Goal: Task Accomplishment & Management: Manage account settings

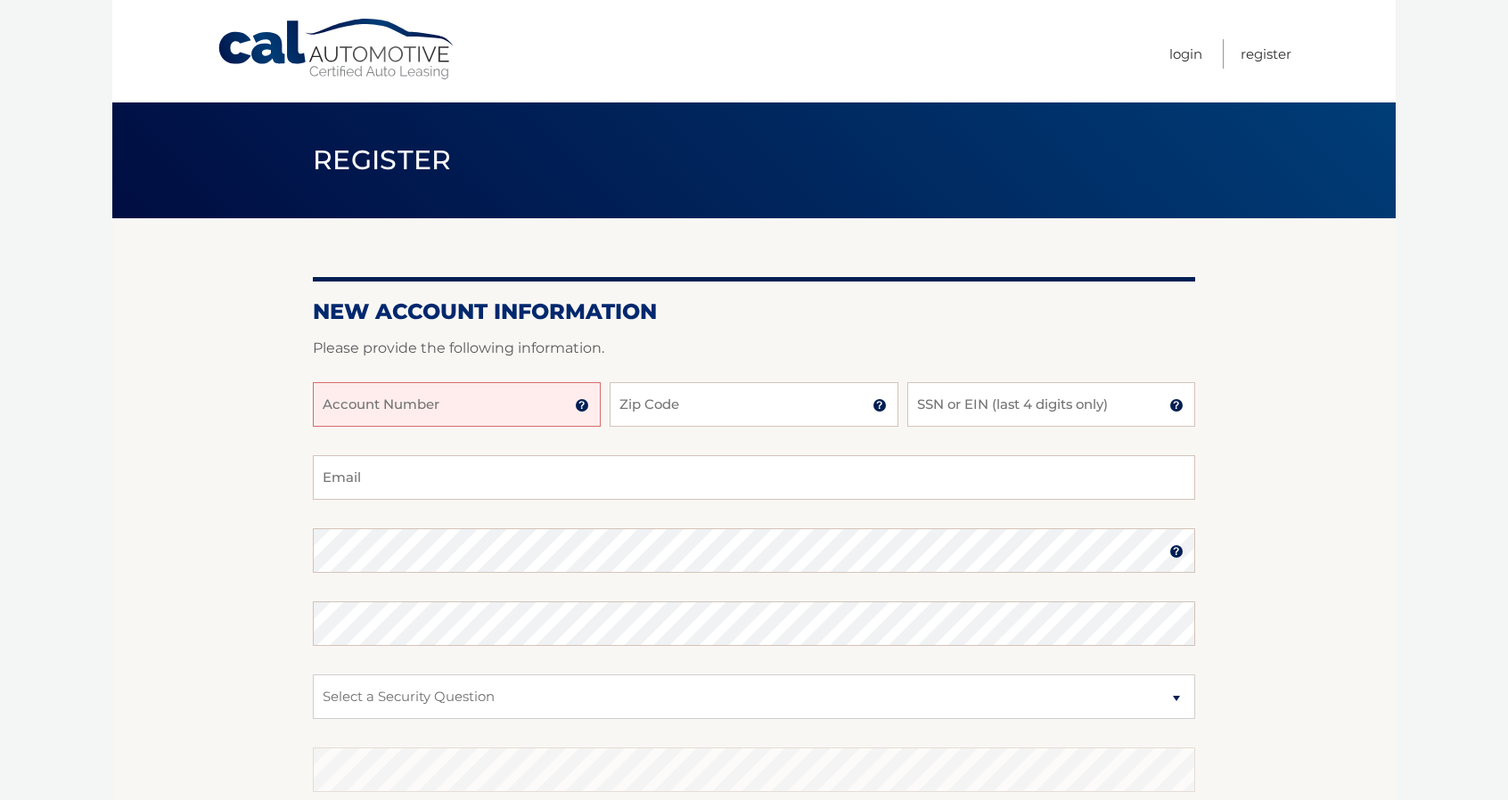
click at [452, 425] on input "Account Number" at bounding box center [457, 404] width 288 height 45
type input "44456021971"
click at [739, 404] on input "Zip Code" at bounding box center [754, 404] width 288 height 45
type input "08861"
type input "km.howell1408@gmail.com"
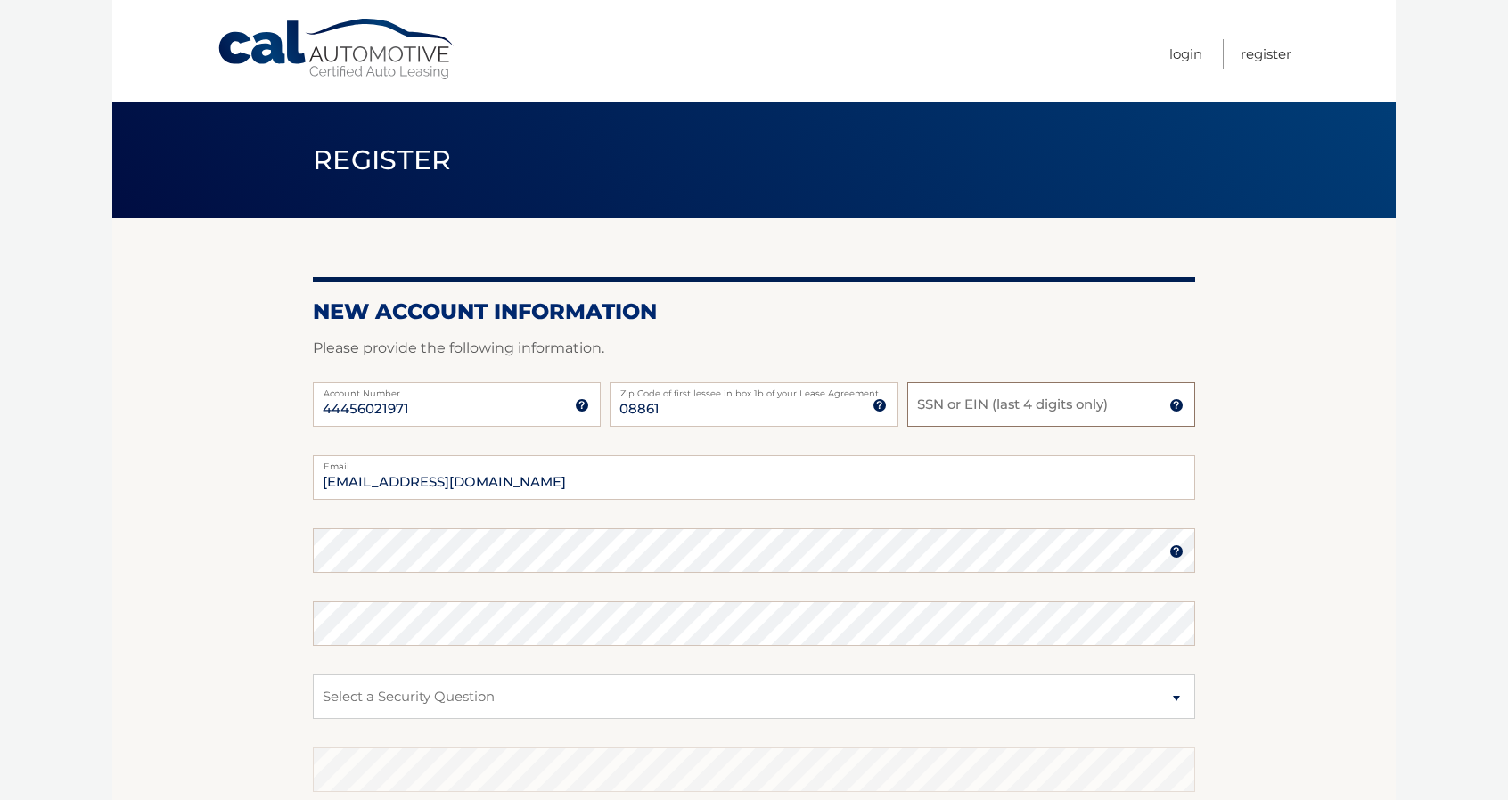
click at [943, 404] on input "SSN or EIN (last 4 digits only)" at bounding box center [1051, 404] width 288 height 45
type input "4329"
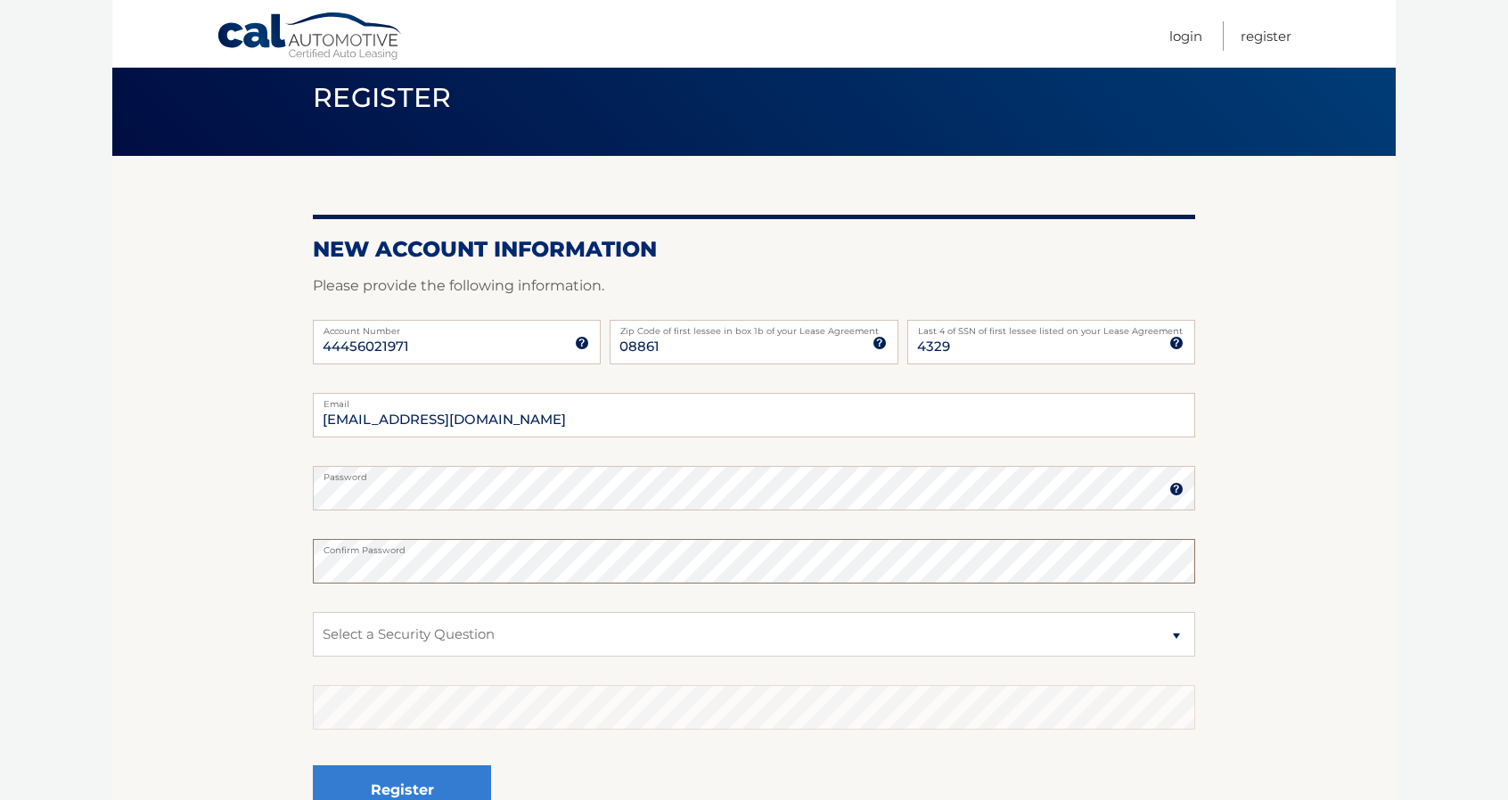
scroll to position [89, 0]
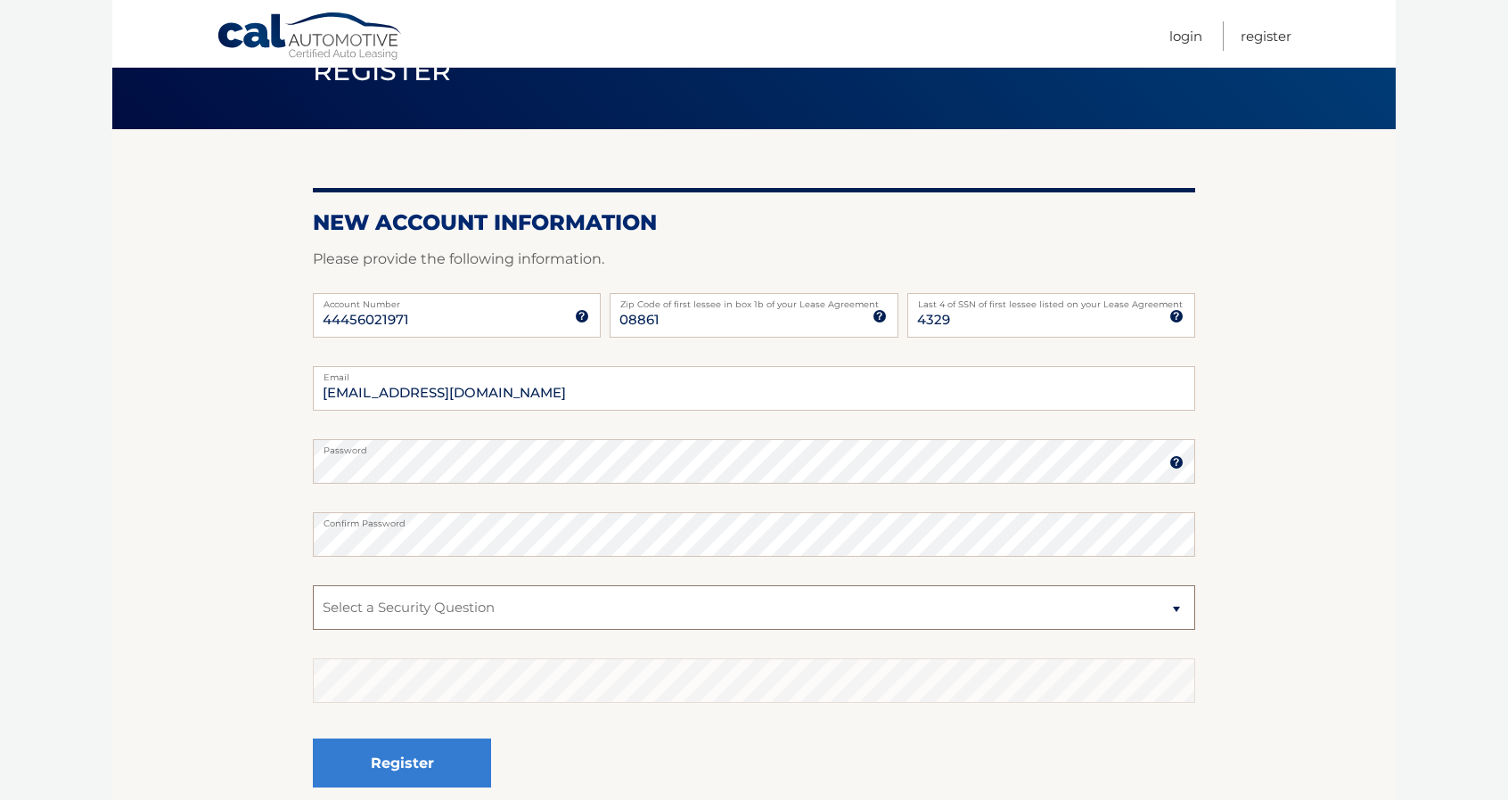
click at [504, 618] on select "Select a Security Question What was the name of your elementary school? What is…" at bounding box center [754, 608] width 882 height 45
select select "3"
click at [313, 586] on select "Select a Security Question What was the name of your elementary school? What is…" at bounding box center [754, 608] width 882 height 45
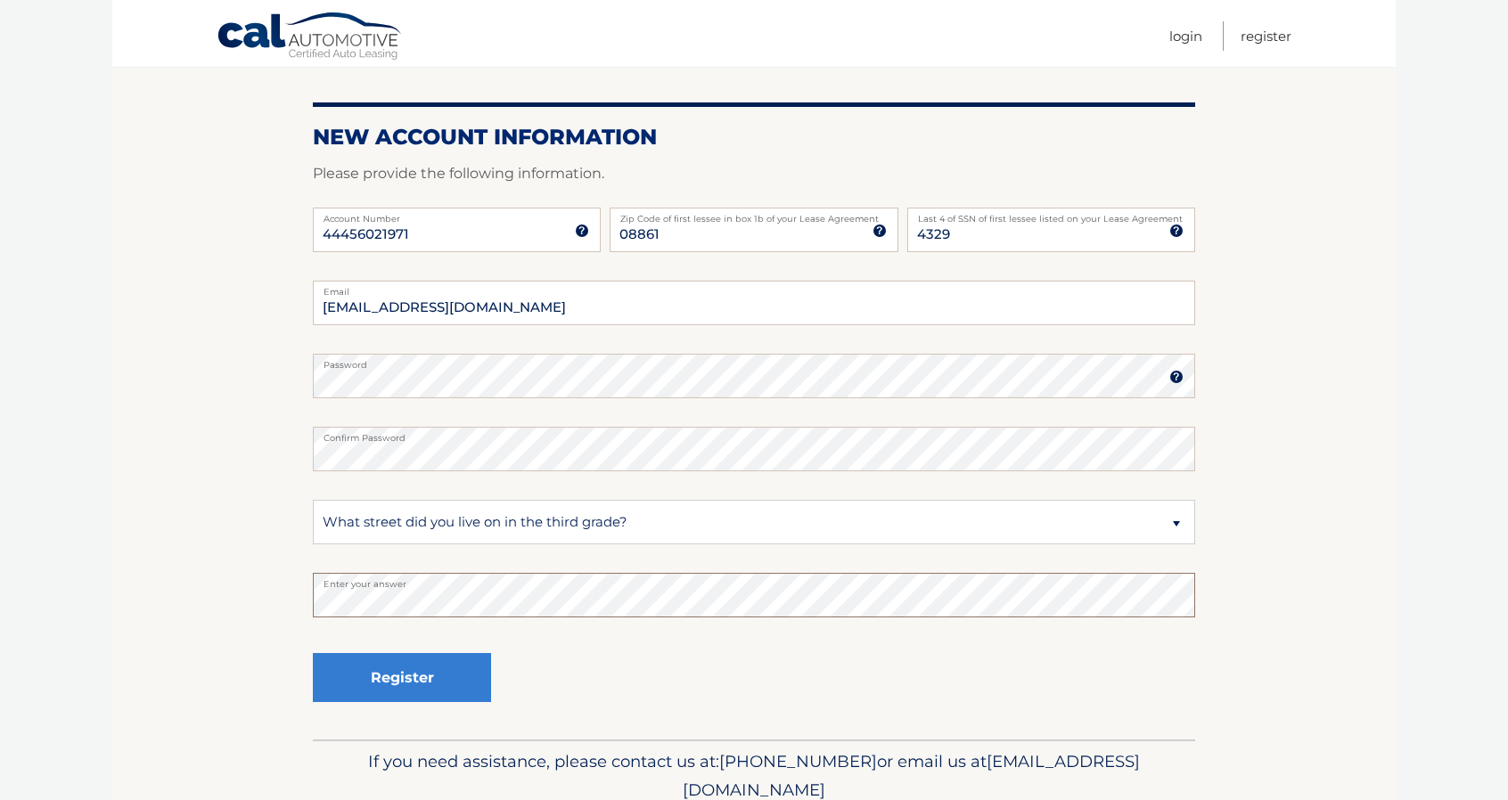
scroll to position [250, 0]
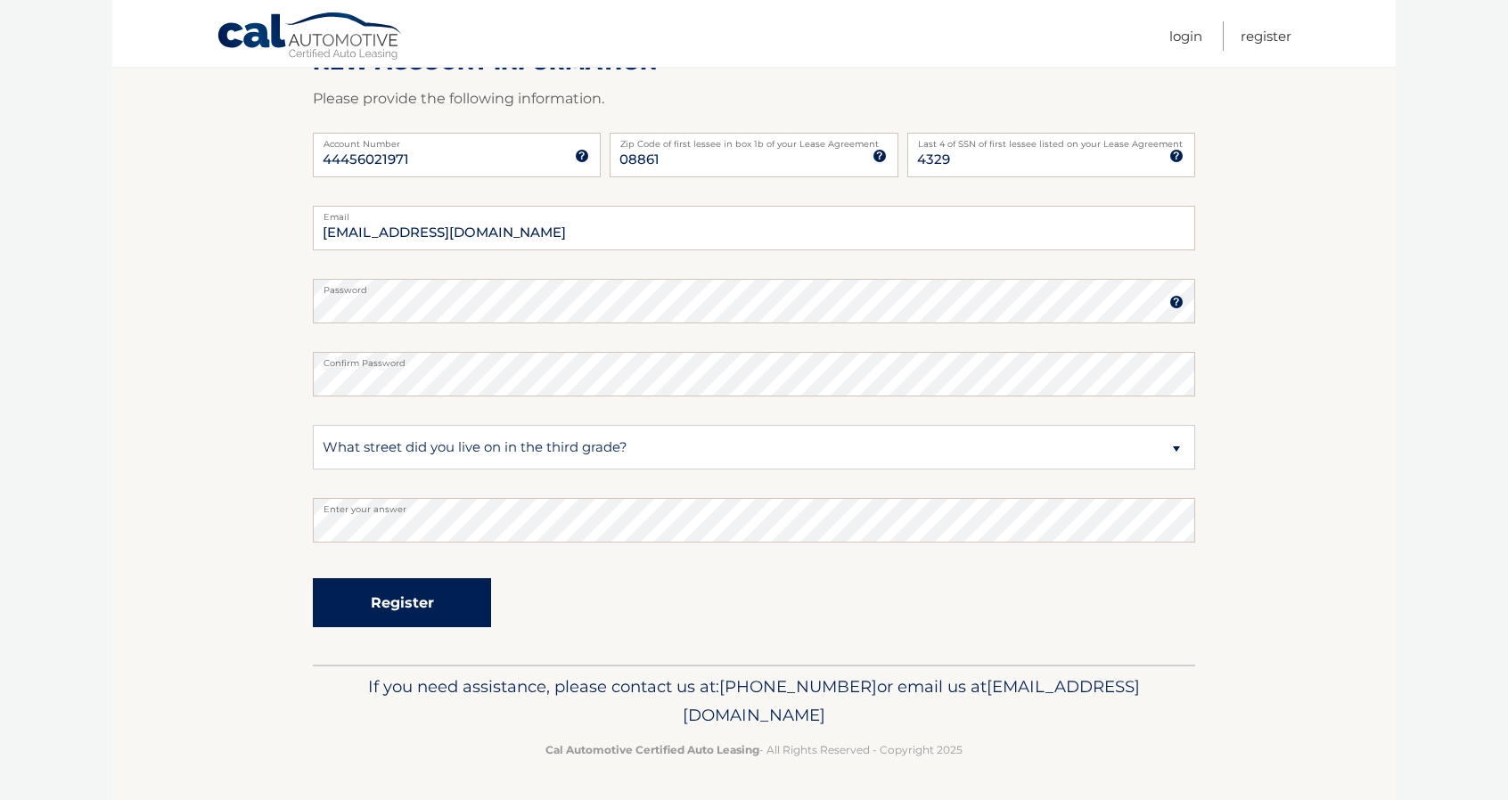
click at [402, 625] on button "Register" at bounding box center [402, 602] width 178 height 49
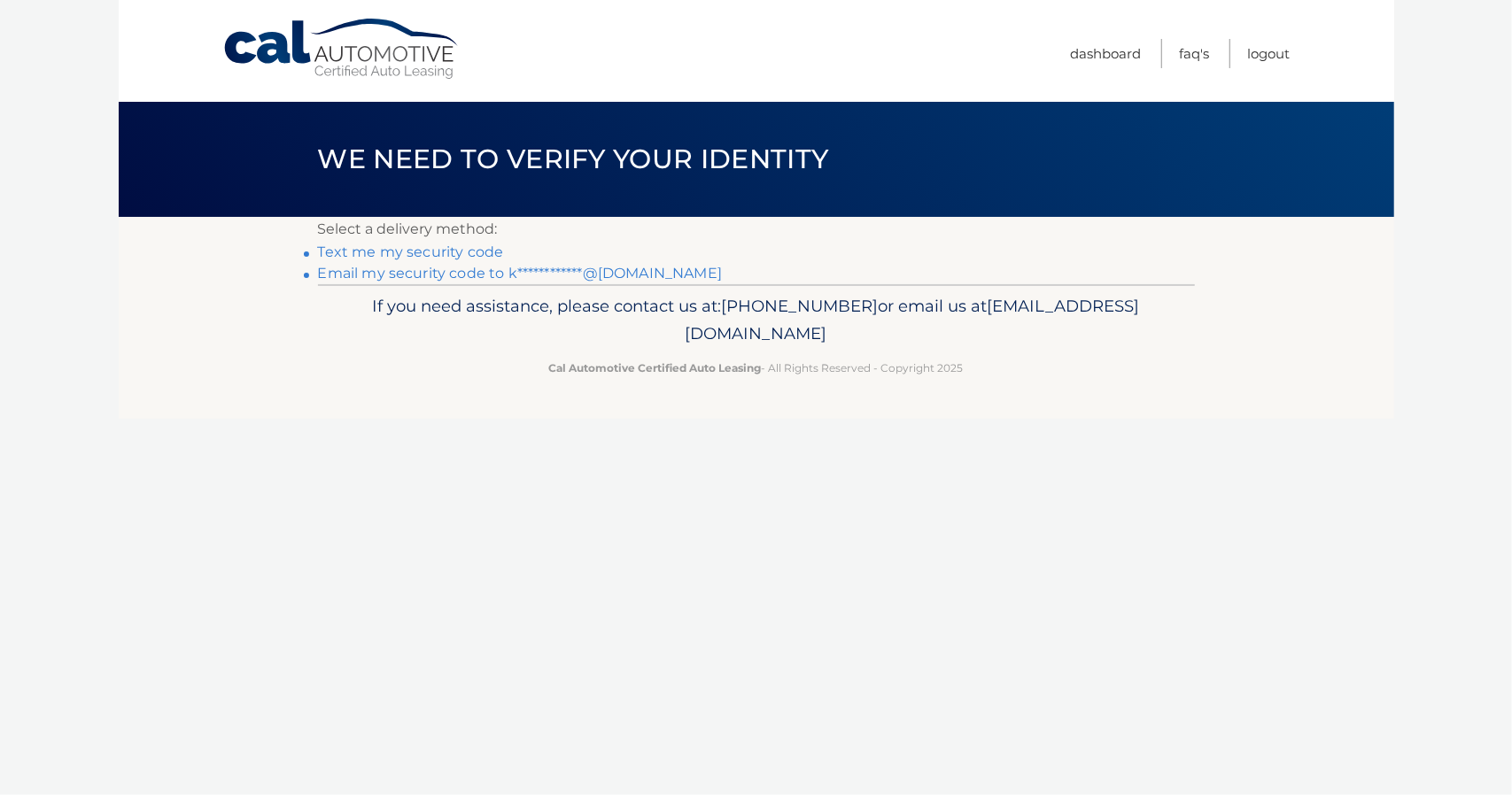
click at [599, 270] on link "**********" at bounding box center [520, 272] width 404 height 17
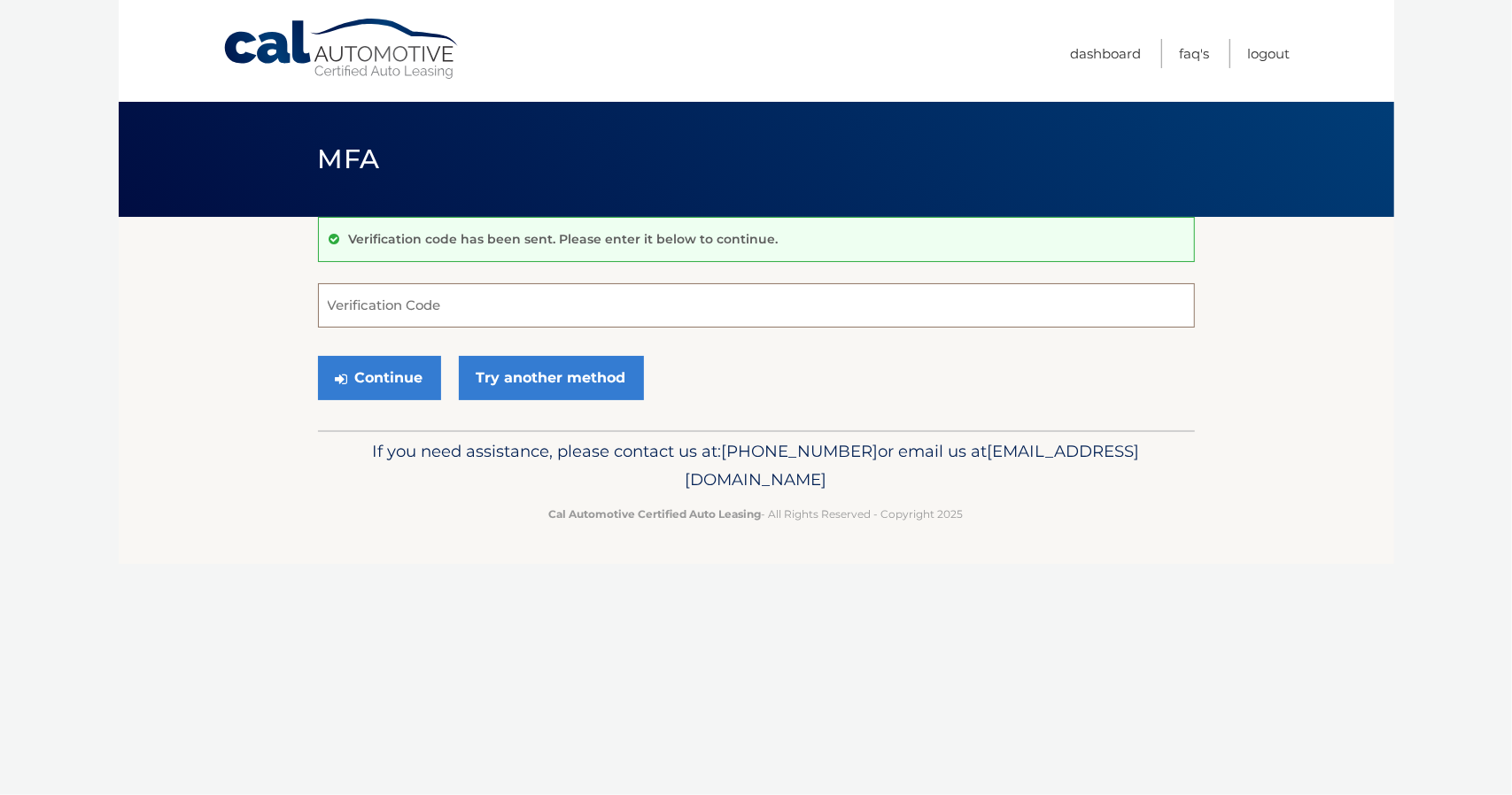
click at [454, 300] on input "Verification Code" at bounding box center [756, 305] width 877 height 45
paste input "184551"
type input "184551"
click at [415, 379] on button "Continue" at bounding box center [380, 378] width 123 height 45
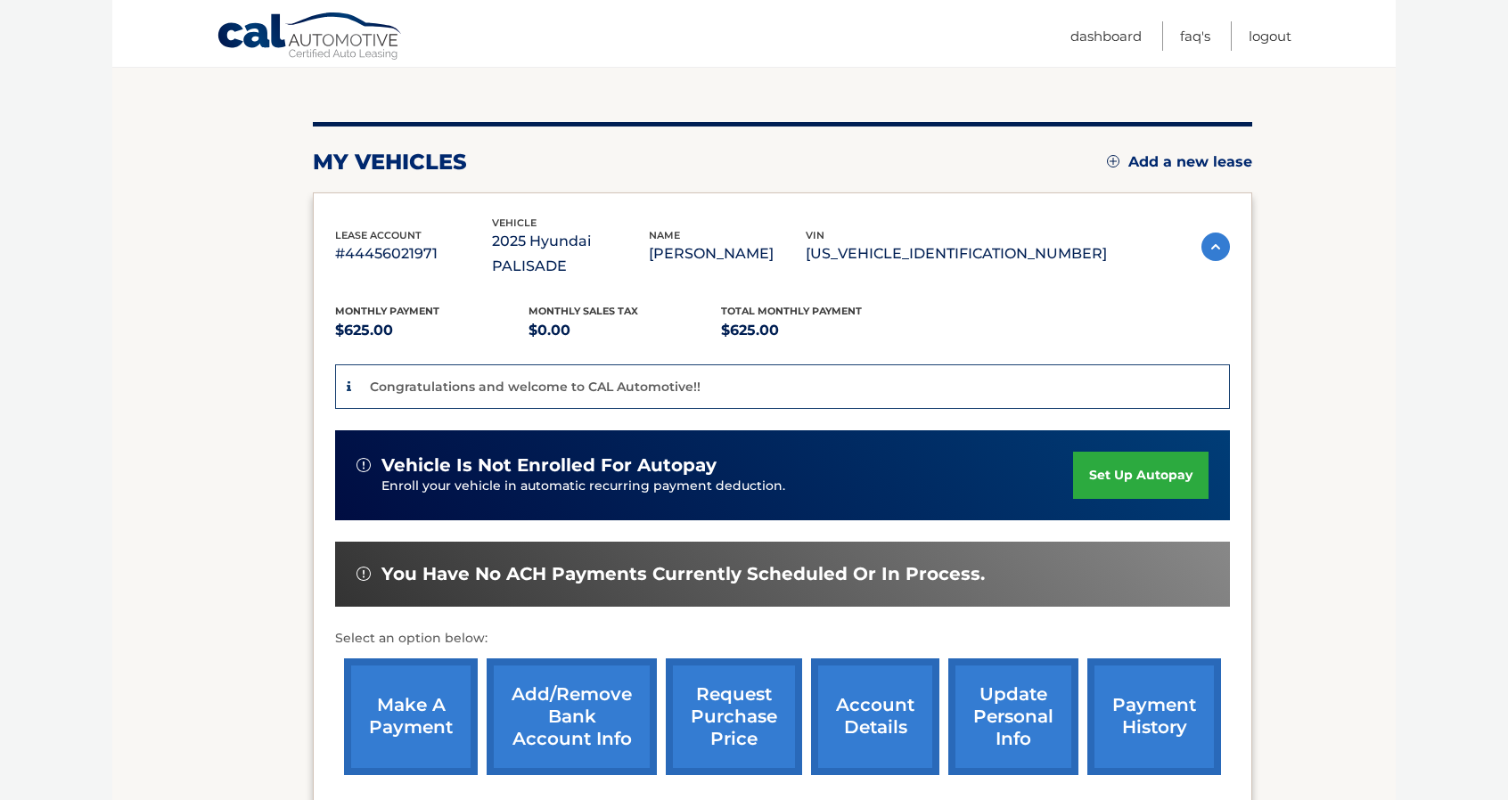
scroll to position [178, 0]
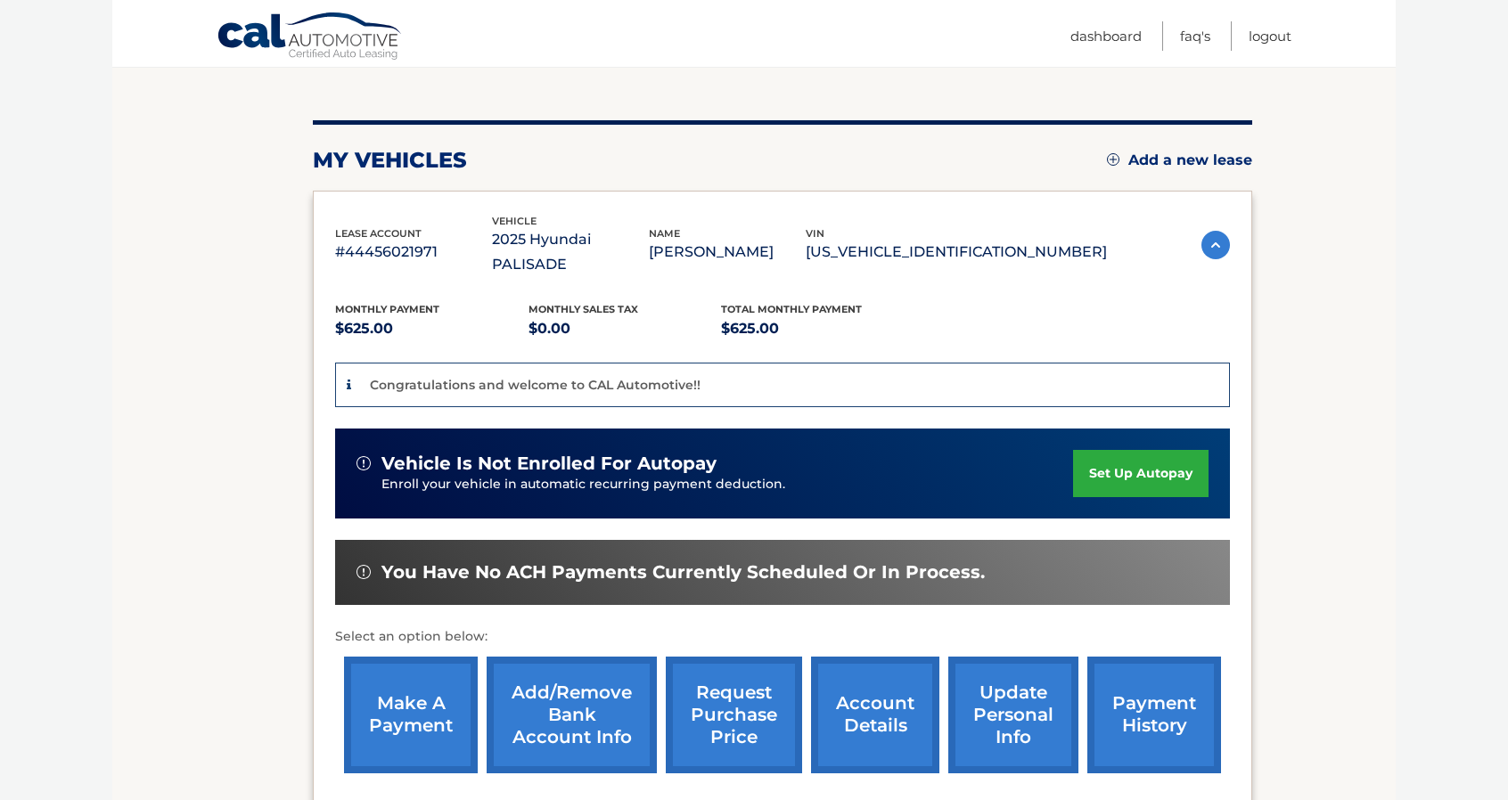
click at [1128, 450] on link "set up autopay" at bounding box center [1140, 473] width 135 height 47
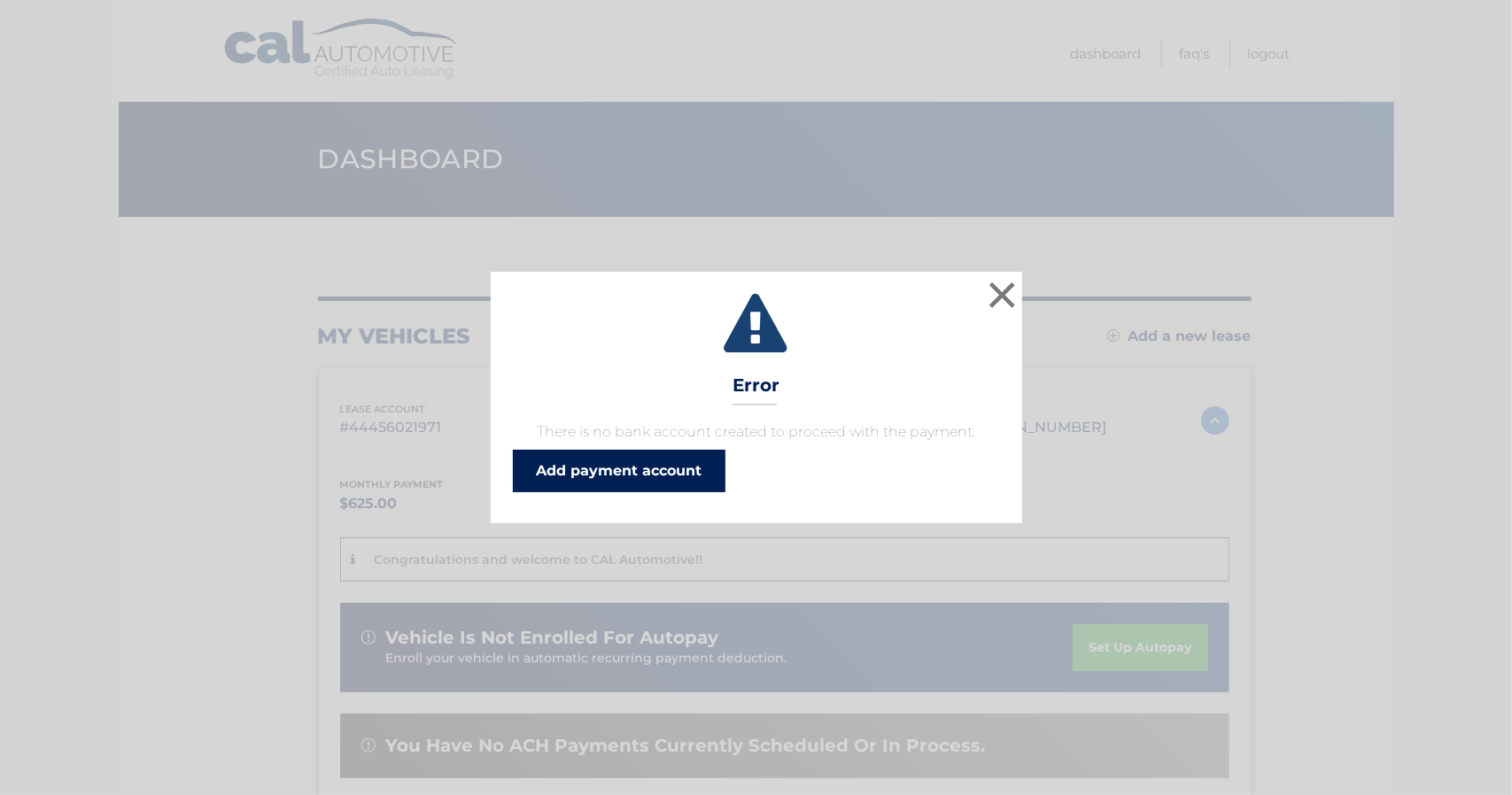
click at [597, 463] on link "Add payment account" at bounding box center [619, 471] width 213 height 43
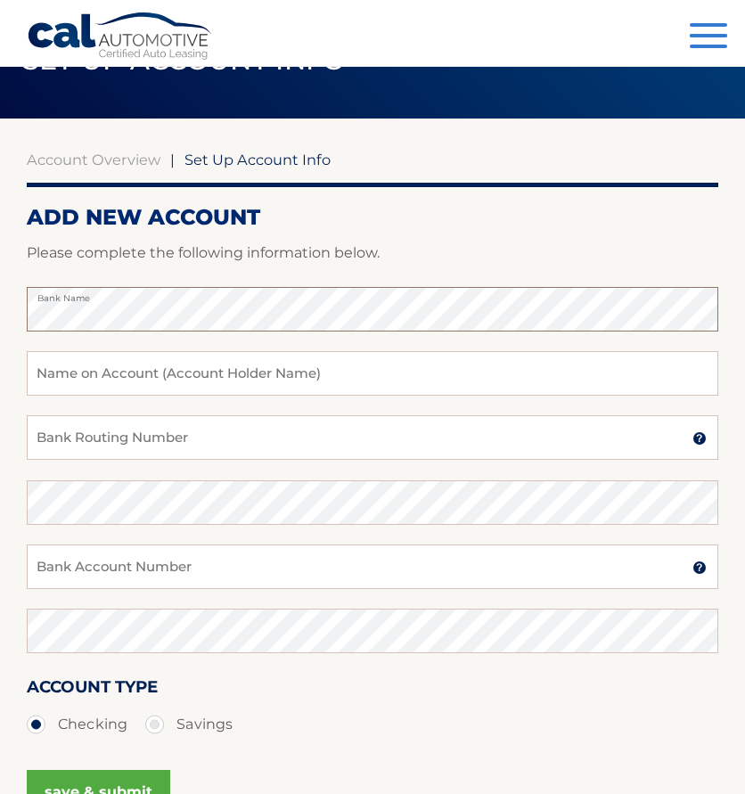
scroll to position [178, 0]
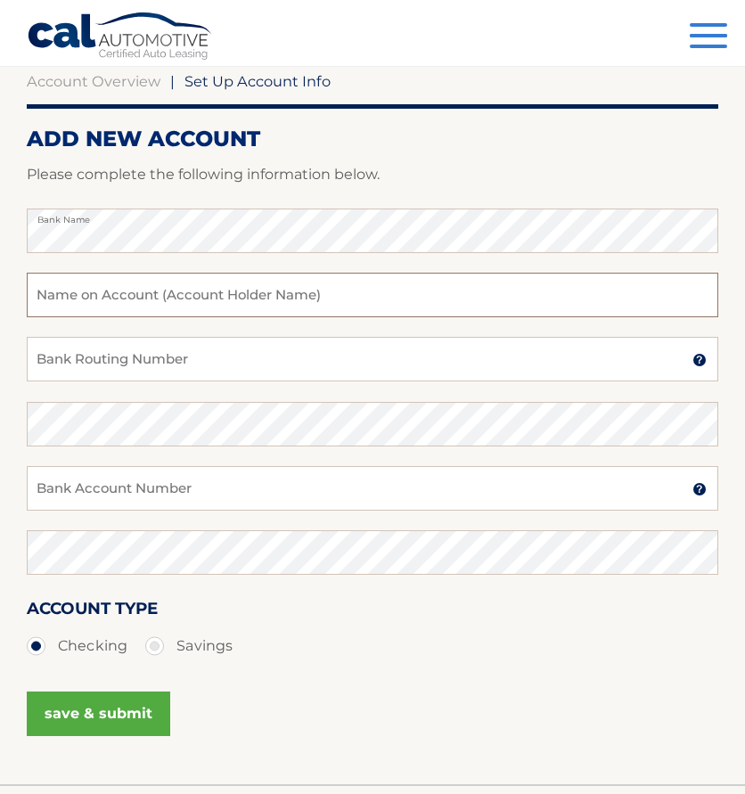
click at [156, 284] on input "text" at bounding box center [373, 295] width 692 height 45
type input "[PERSON_NAME]"
click at [160, 365] on input "Bank Routing Number" at bounding box center [373, 359] width 692 height 45
click at [184, 356] on input "Bank Routing Number" at bounding box center [373, 359] width 692 height 45
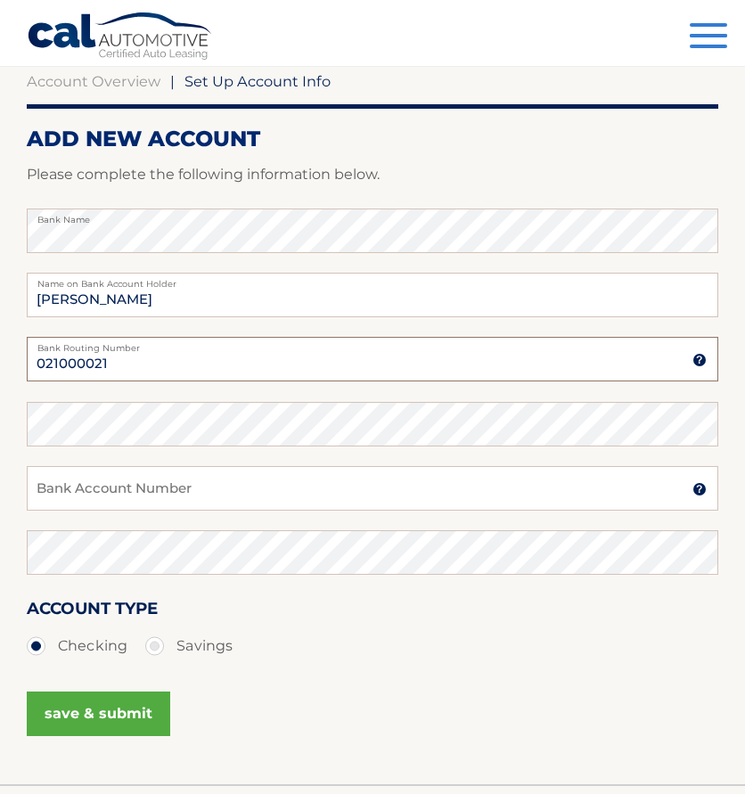
type input "021000021"
click at [131, 482] on input "Bank Account Number" at bounding box center [373, 488] width 692 height 45
type input "869774737"
click at [146, 703] on button "save & submit" at bounding box center [98, 714] width 143 height 45
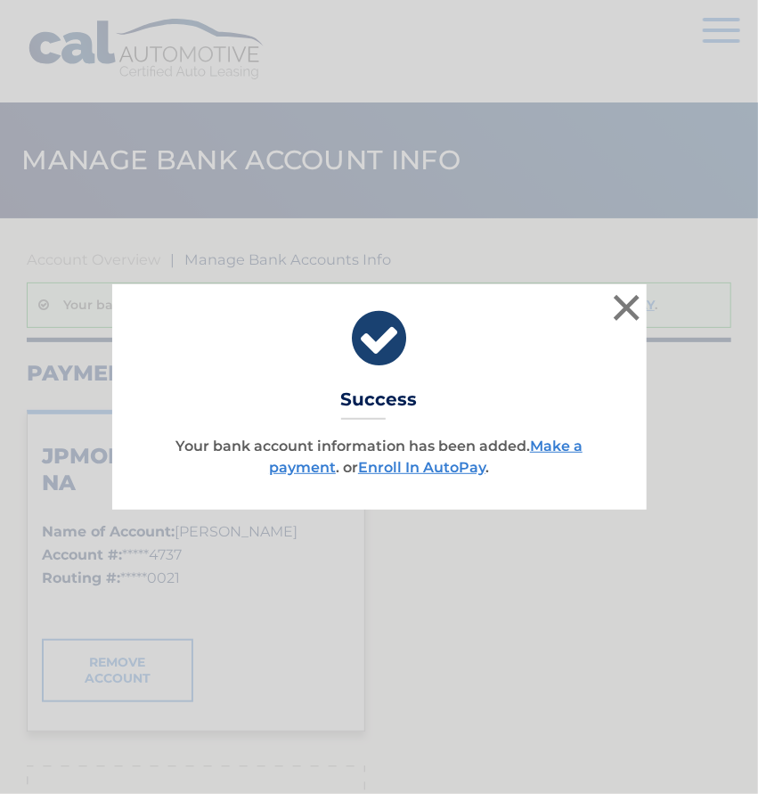
click at [435, 471] on link "Enroll In AutoPay" at bounding box center [421, 467] width 127 height 17
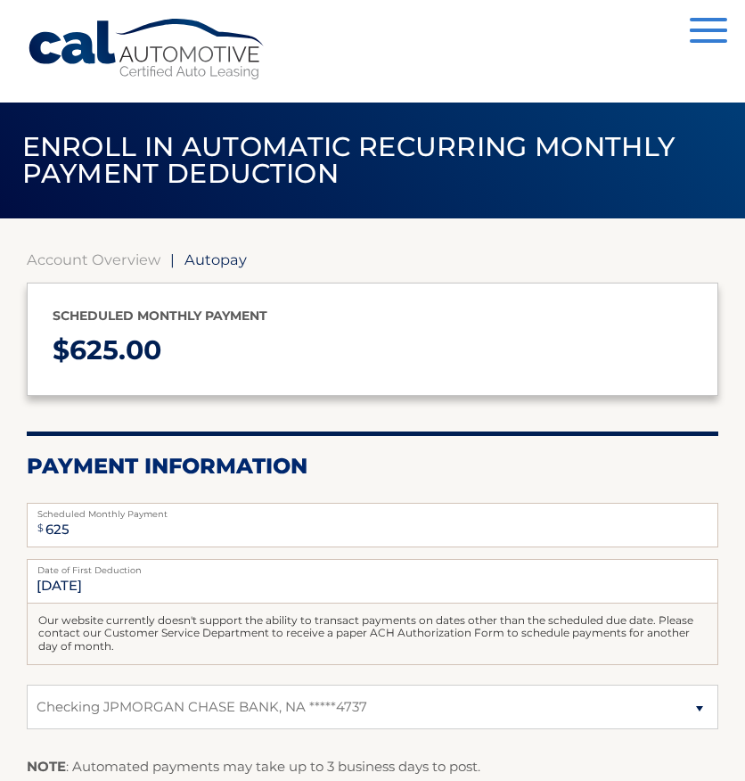
select select "ODc4ZDg4ZTItZjk5NC00NTI3LWE2ZjUtMDRjNmEzNmZjNWY4"
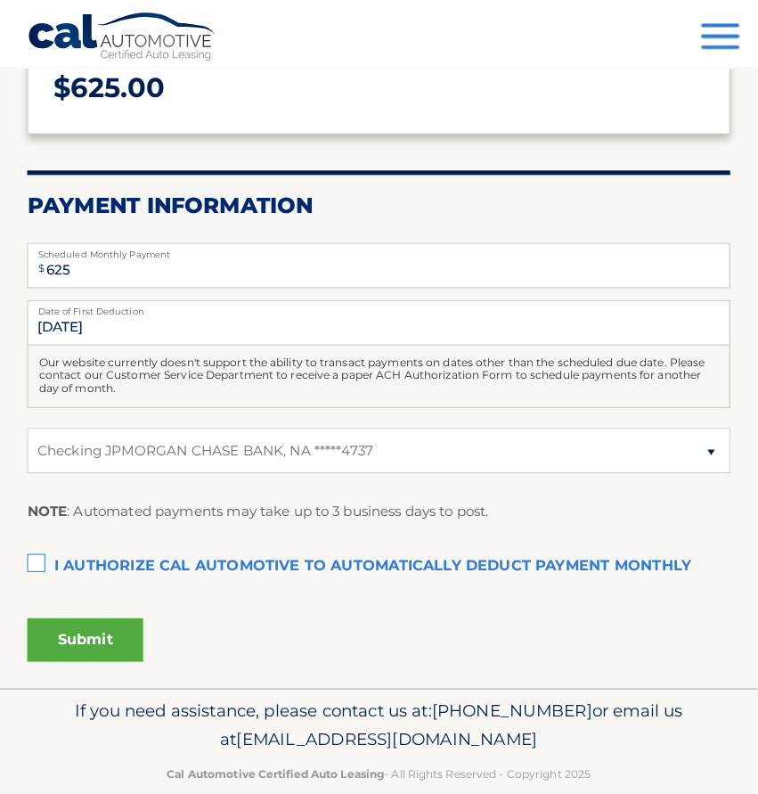
scroll to position [267, 0]
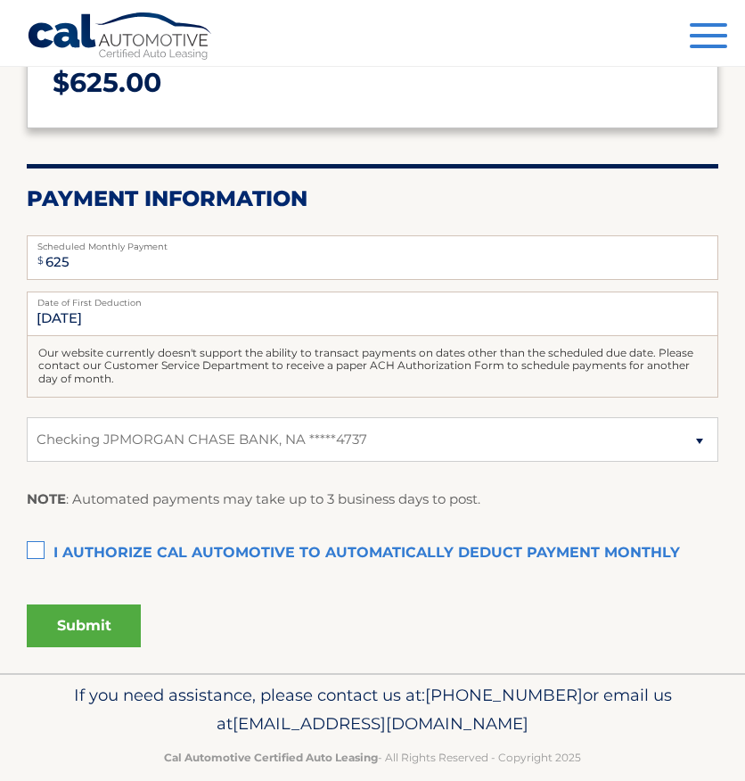
click at [36, 546] on label "I authorize cal automotive to automatically deduct payment monthly This checkbo…" at bounding box center [373, 554] width 692 height 36
click at [0, 0] on input "I authorize cal automotive to automatically deduct payment monthly This checkbo…" at bounding box center [0, 0] width 0 height 0
click at [61, 621] on button "Submit" at bounding box center [84, 625] width 114 height 43
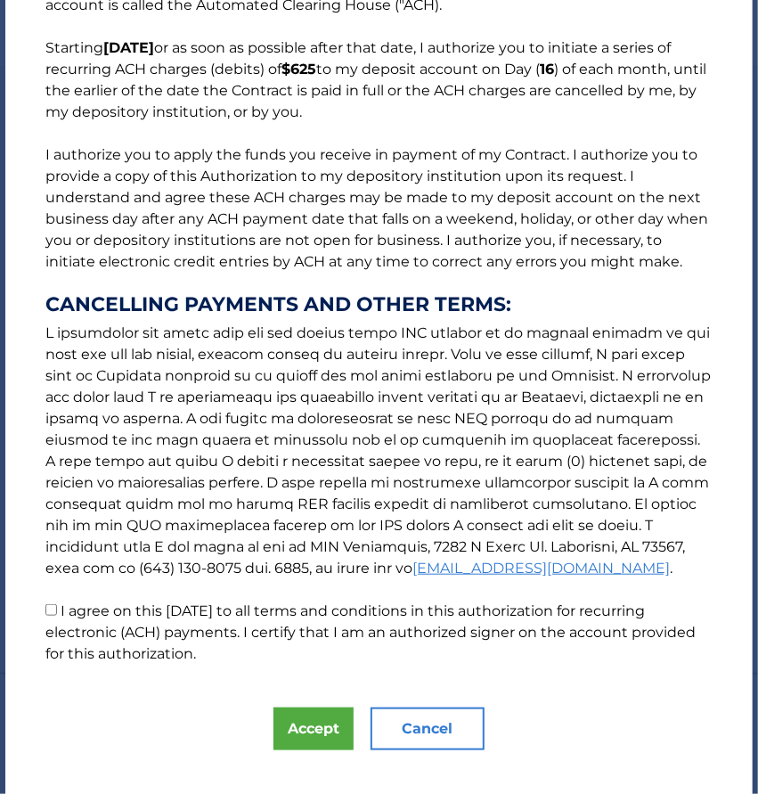
scroll to position [197, 0]
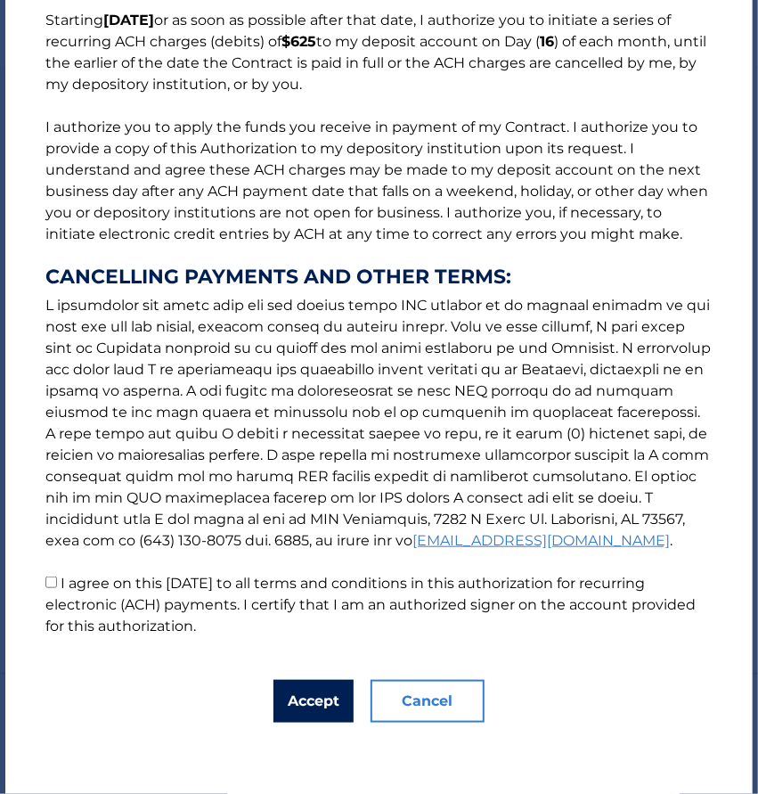
click at [294, 705] on button "Accept" at bounding box center [314, 701] width 80 height 43
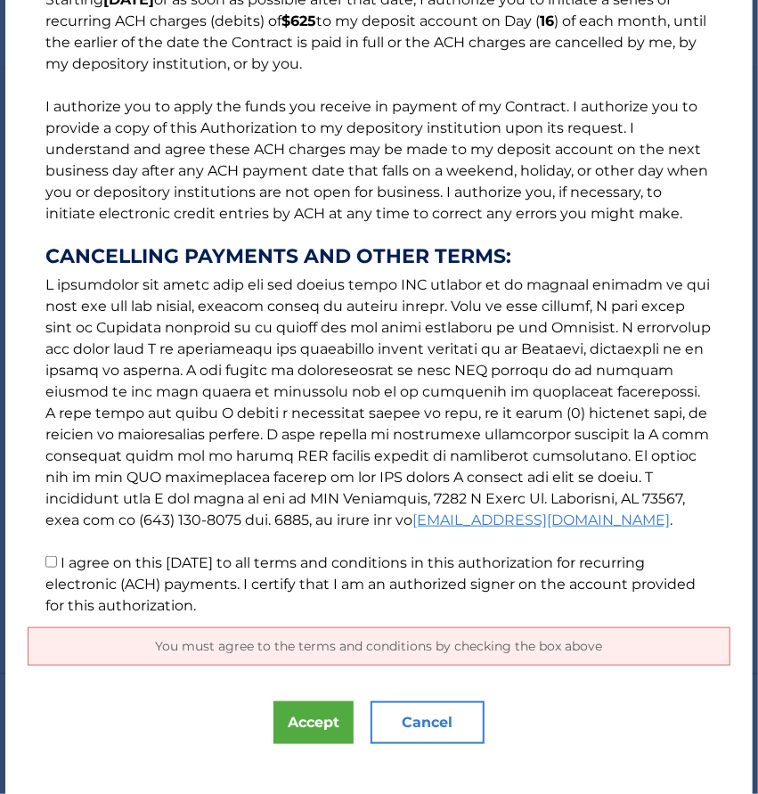
click at [46, 568] on input "I agree on this 09/29/2025 to all terms and conditions in this authorization fo…" at bounding box center [51, 562] width 12 height 12
checkbox input "true"
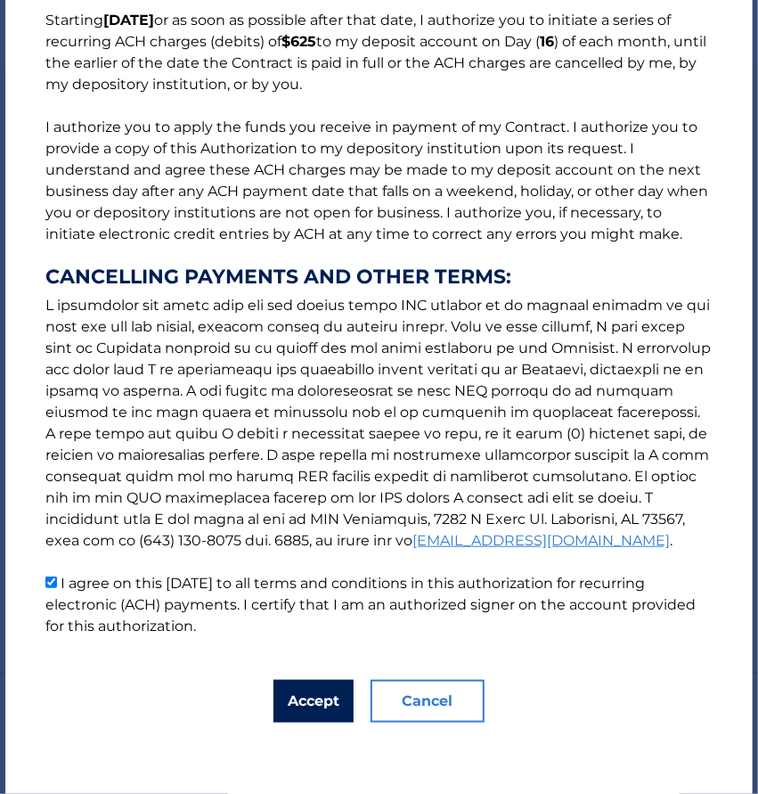
click at [280, 711] on button "Accept" at bounding box center [314, 701] width 80 height 43
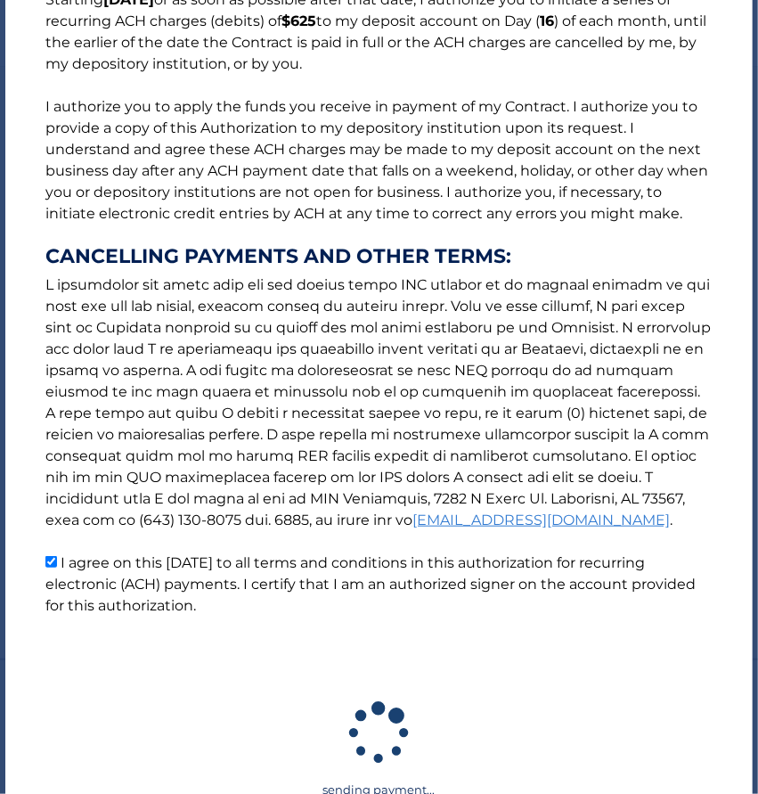
scroll to position [230, 0]
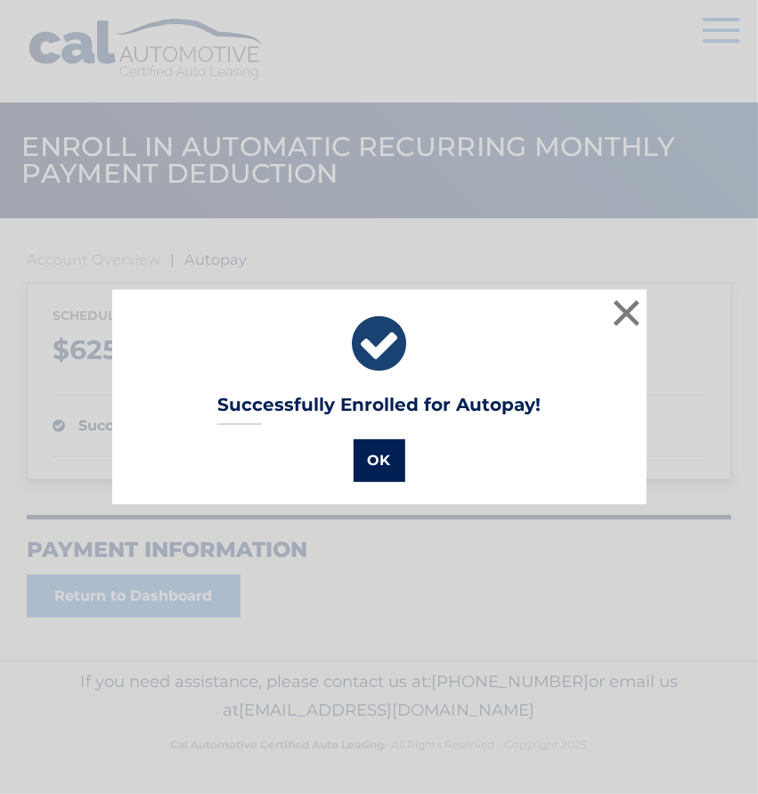
click at [383, 461] on button "OK" at bounding box center [380, 460] width 52 height 43
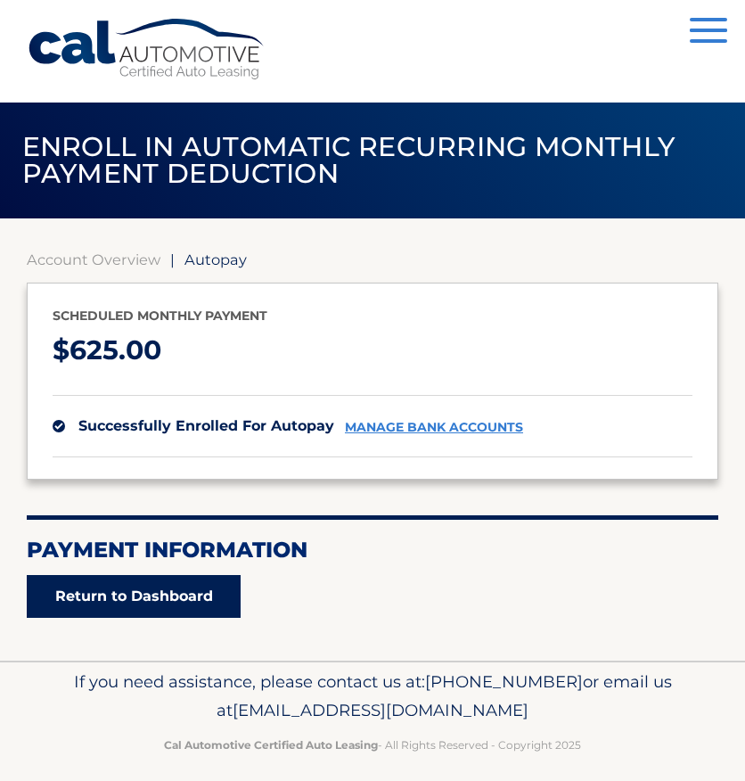
click at [185, 604] on link "Return to Dashboard" at bounding box center [134, 596] width 214 height 43
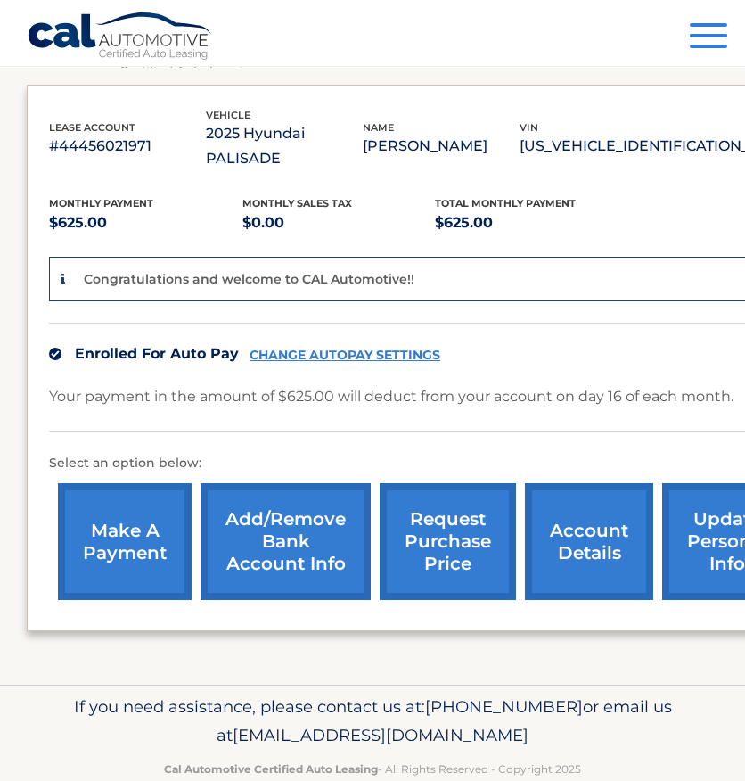
scroll to position [296, 0]
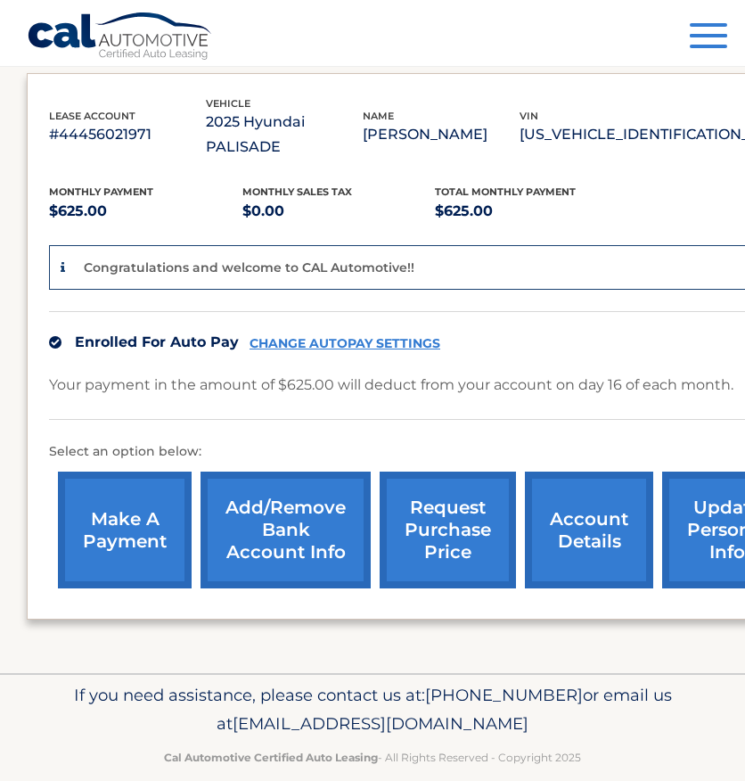
click at [491, 480] on link "request purchase price" at bounding box center [448, 529] width 136 height 117
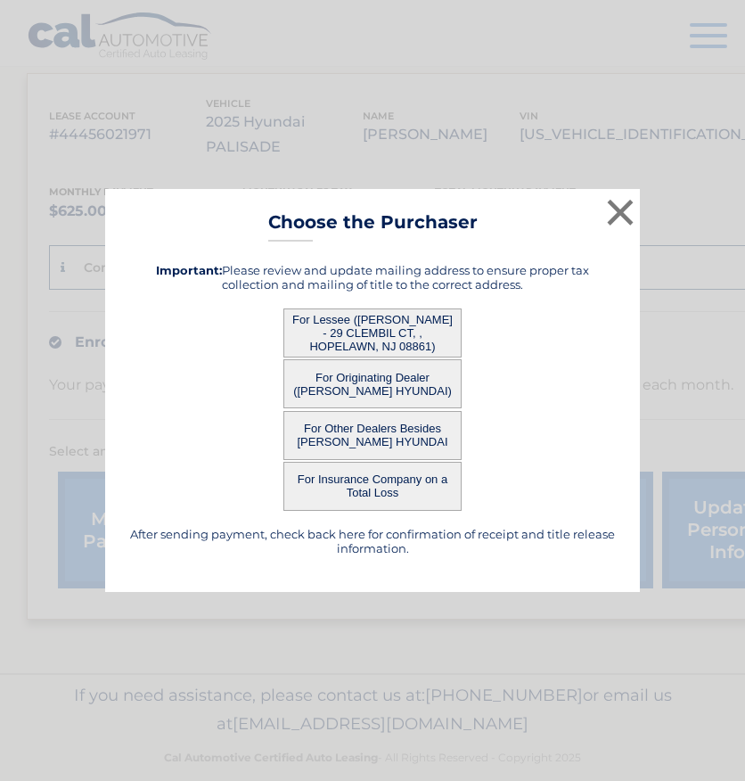
scroll to position [282, 0]
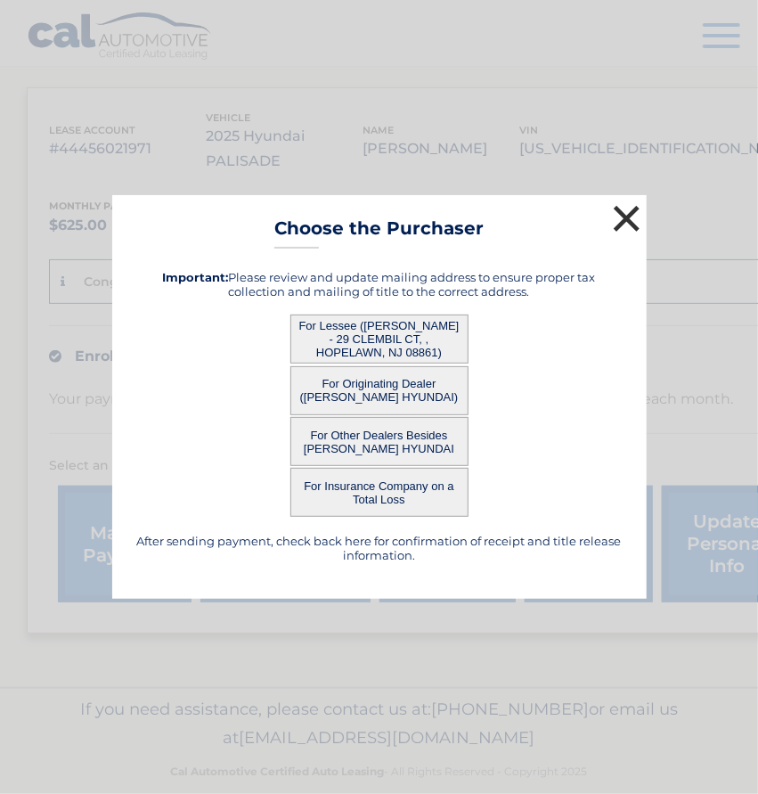
click at [631, 217] on button "×" at bounding box center [628, 219] width 36 height 36
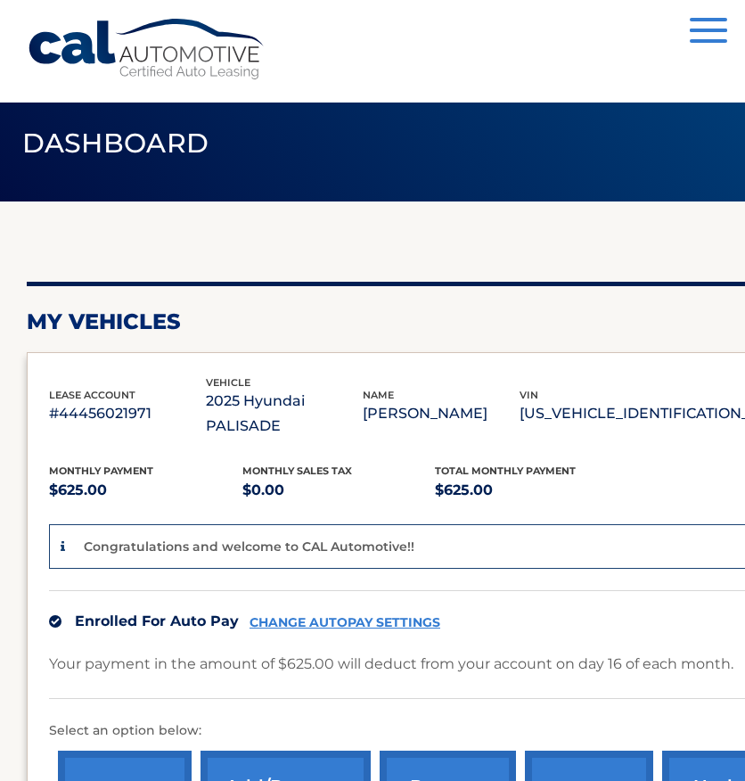
scroll to position [14, 0]
